Goal: Find specific page/section: Find specific page/section

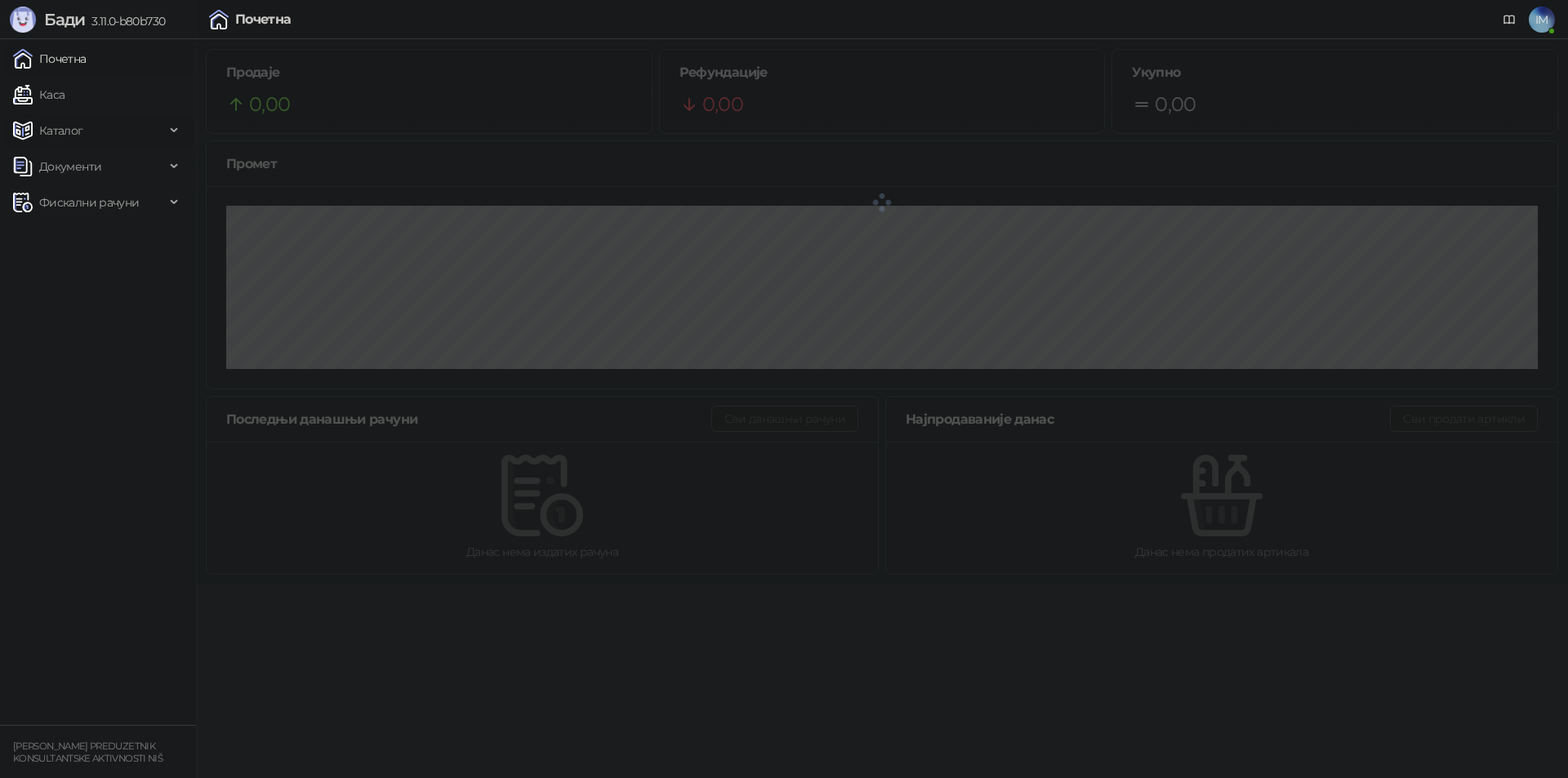
click at [75, 131] on span "Каталог" at bounding box center [61, 131] width 44 height 33
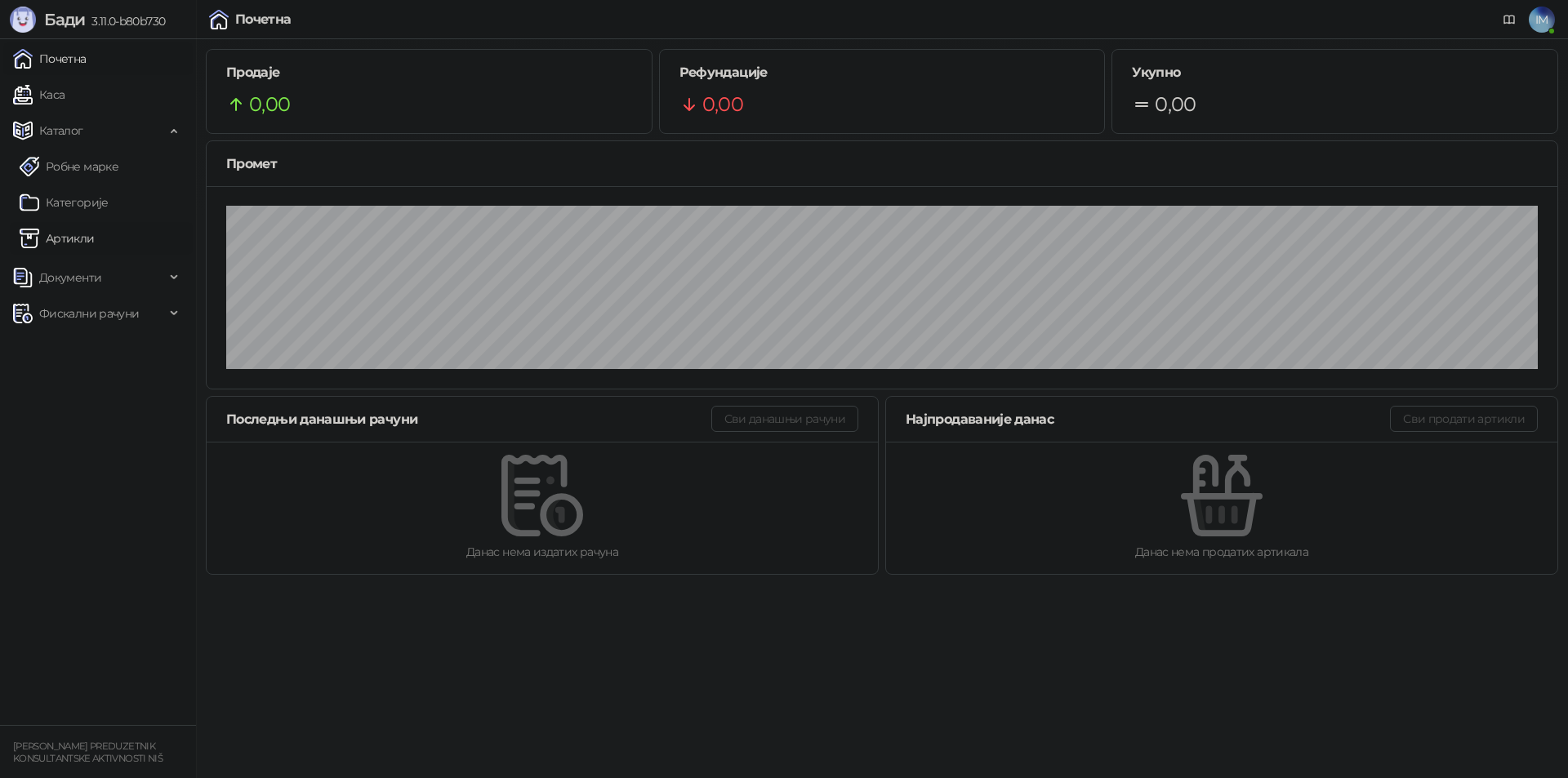
click at [81, 230] on link "Артикли" at bounding box center [57, 238] width 75 height 33
